Goal: Find specific page/section: Find specific page/section

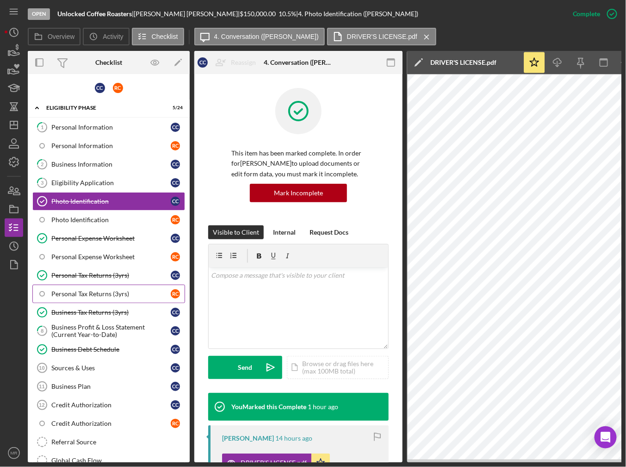
scroll to position [93, 0]
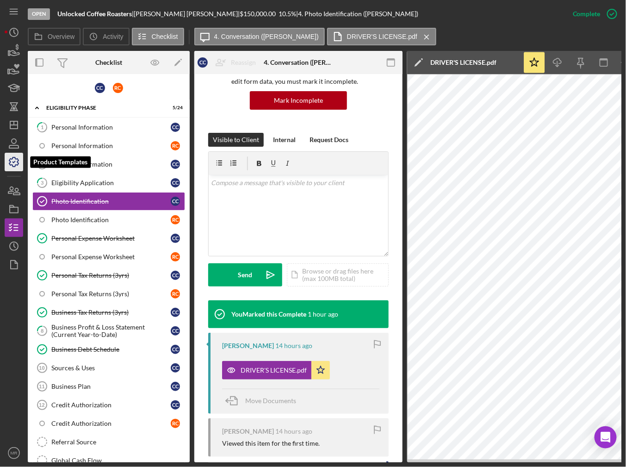
click at [12, 160] on icon "button" at bounding box center [13, 161] width 23 height 23
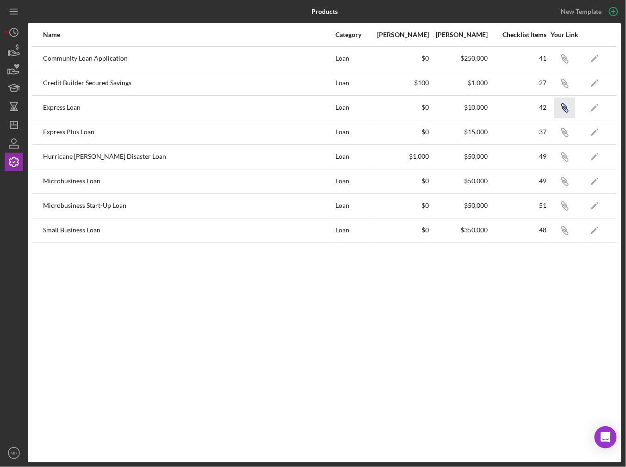
click at [562, 104] on icon "Icon/Link" at bounding box center [564, 107] width 21 height 21
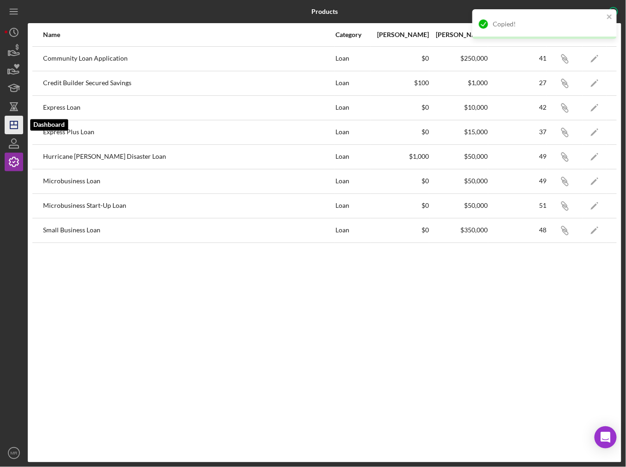
click at [14, 123] on line "button" at bounding box center [14, 123] width 0 height 4
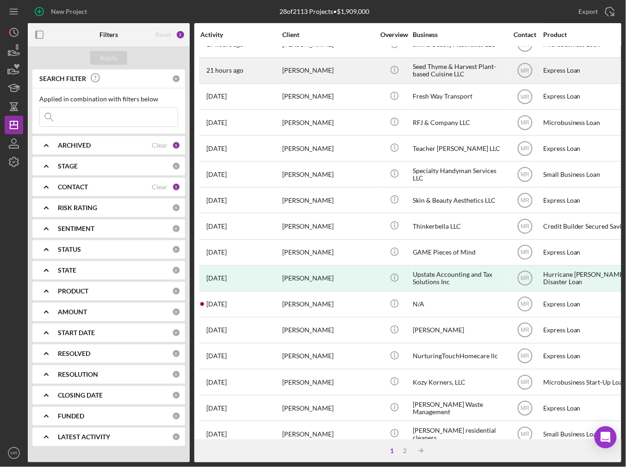
scroll to position [46, 0]
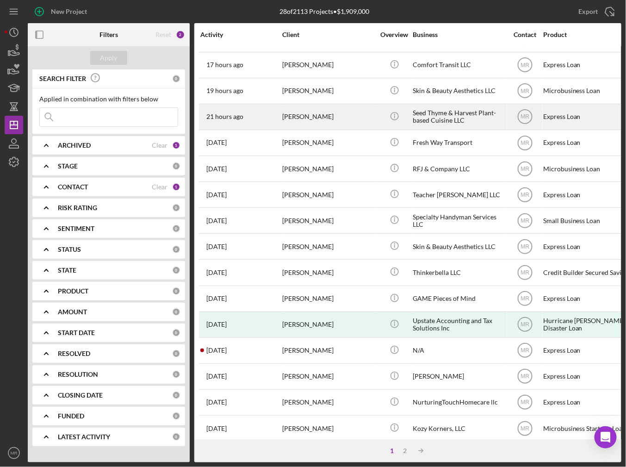
click at [351, 116] on div "[PERSON_NAME]" at bounding box center [328, 117] width 93 height 25
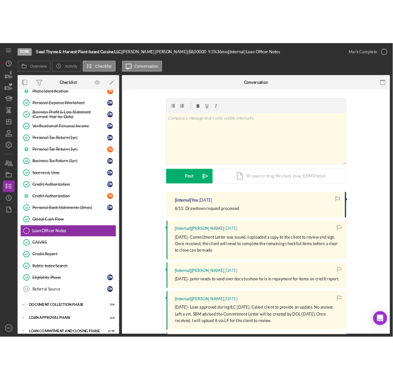
scroll to position [147, 0]
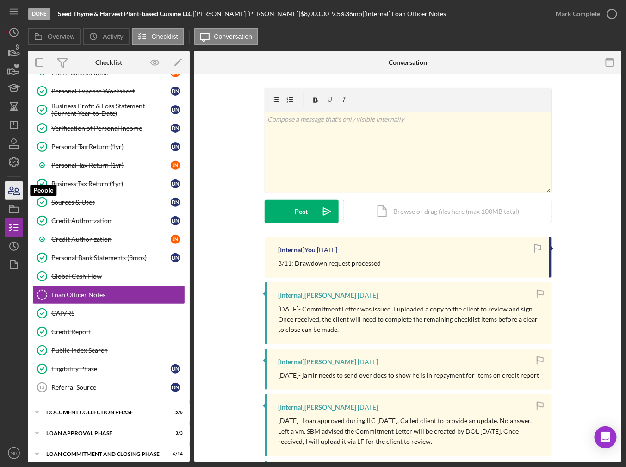
click at [17, 191] on icon "button" at bounding box center [16, 191] width 6 height 6
